Goal: Check status

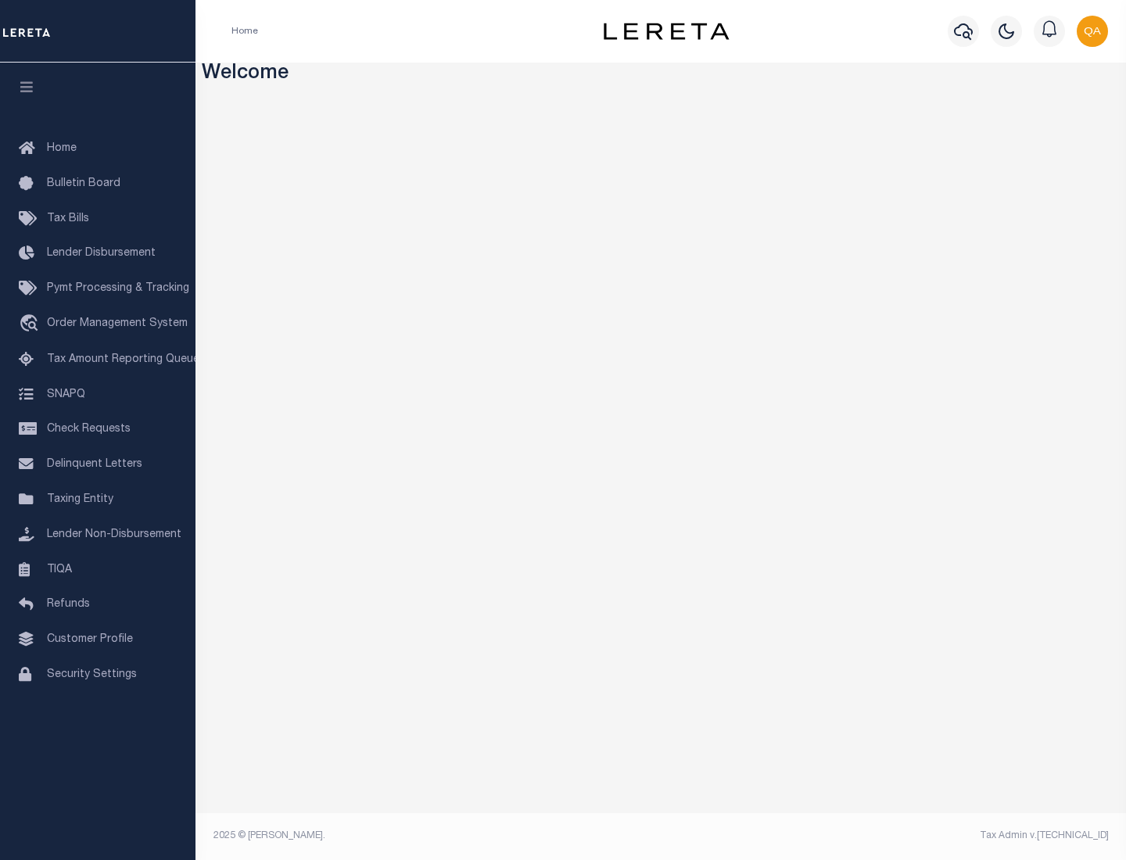
click at [98, 429] on span "Check Requests" at bounding box center [89, 429] width 84 height 11
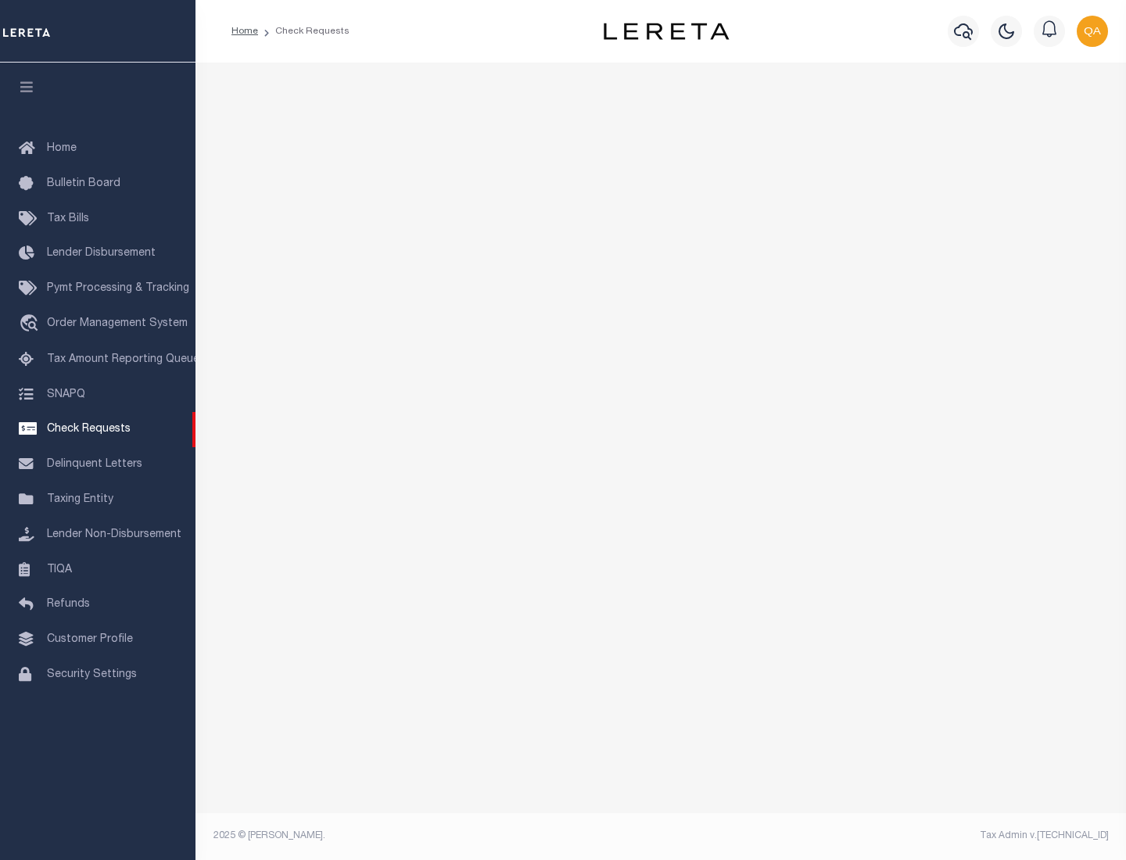
select select "50"
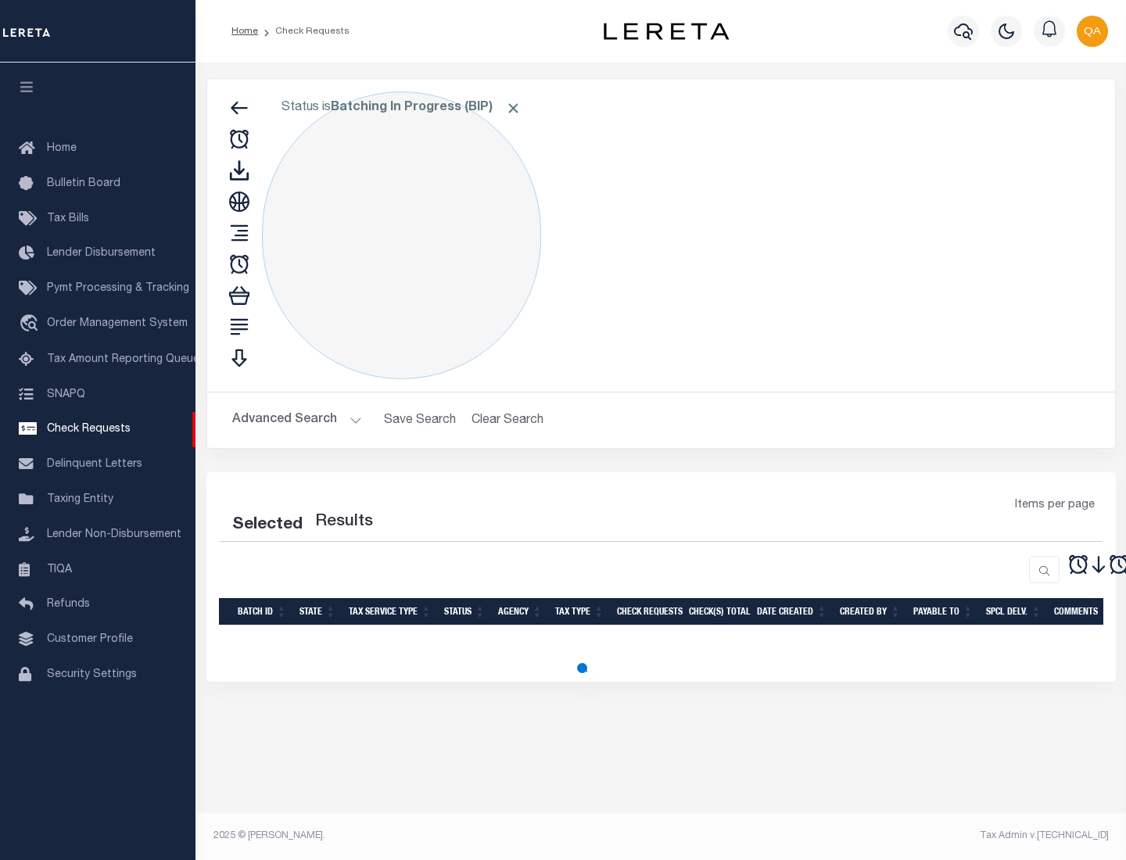
select select "50"
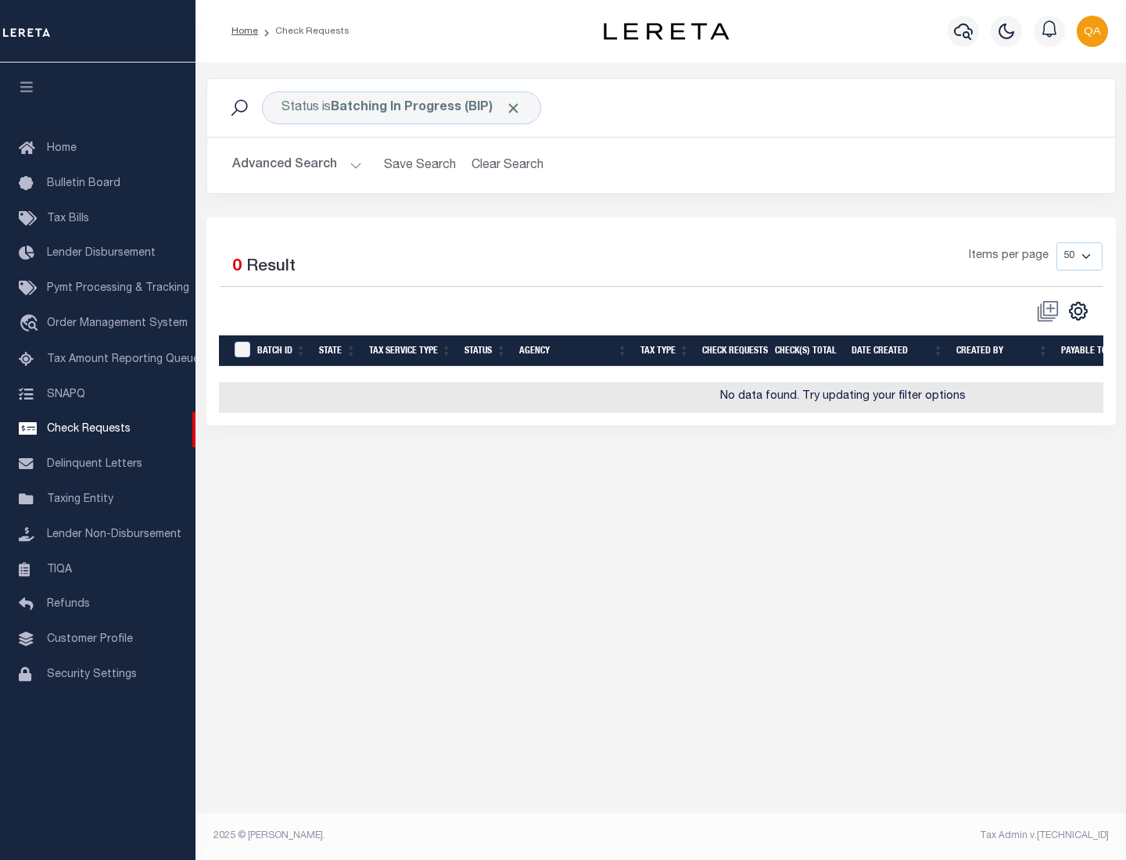
click at [514, 108] on span "Click to Remove" at bounding box center [513, 108] width 16 height 16
